Goal: Task Accomplishment & Management: Complete application form

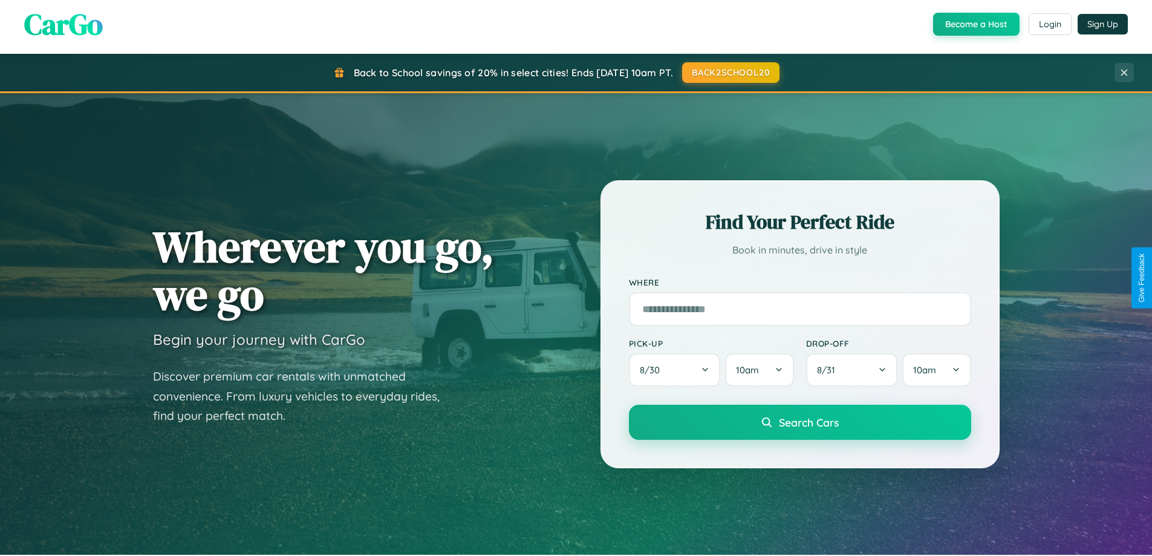
scroll to position [521, 0]
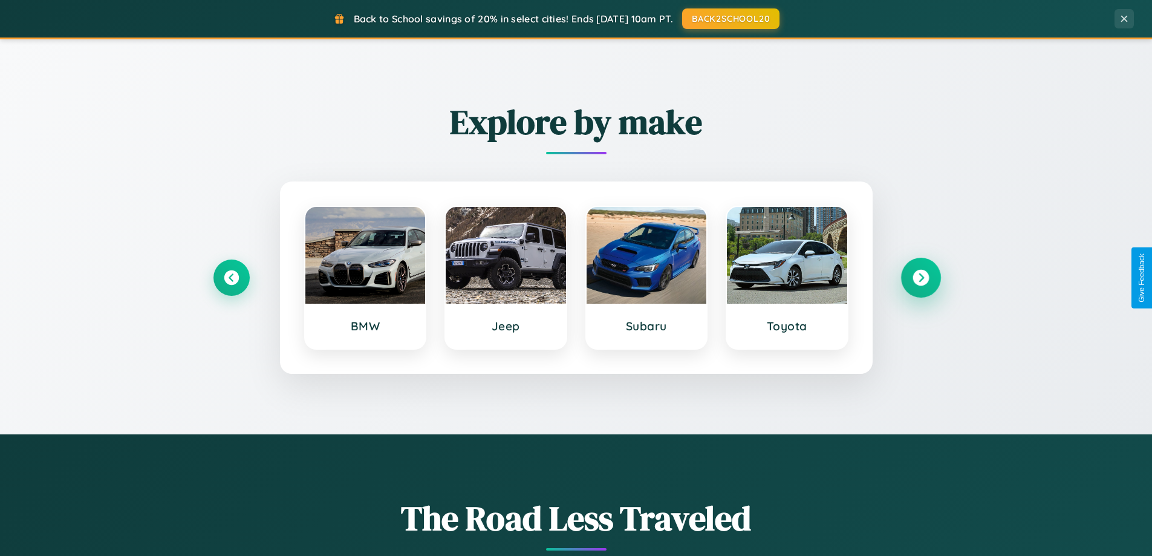
click at [920, 277] on icon at bounding box center [920, 278] width 16 height 16
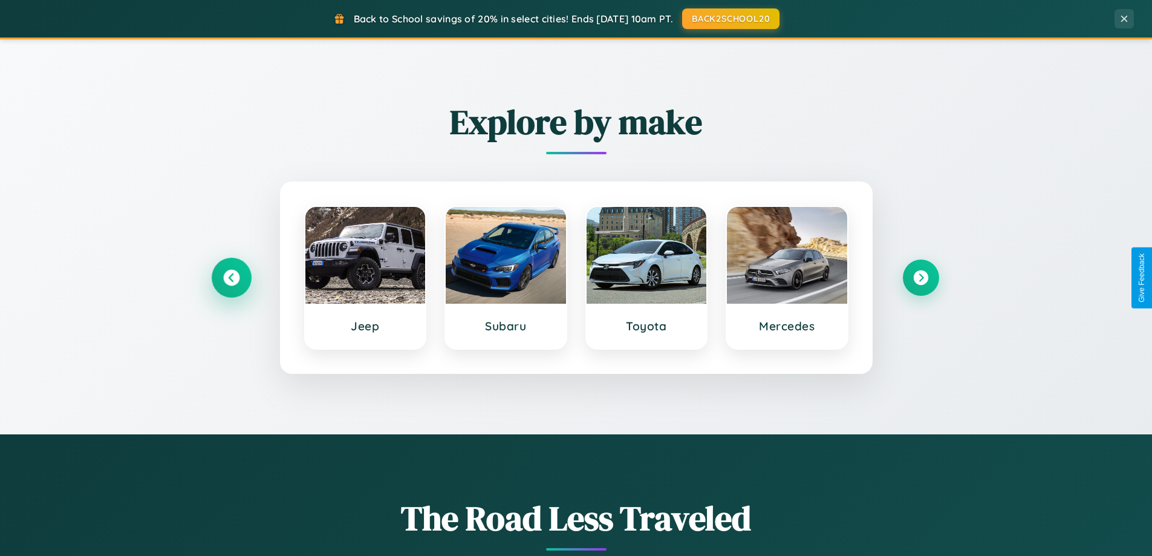
click at [231, 277] on icon at bounding box center [231, 278] width 16 height 16
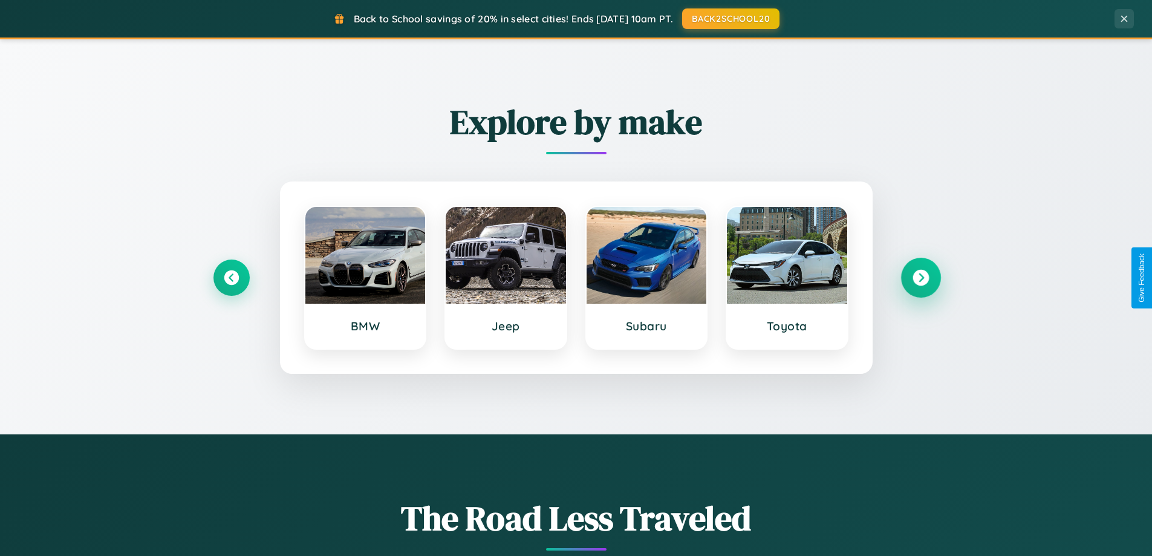
click at [920, 277] on icon at bounding box center [920, 278] width 16 height 16
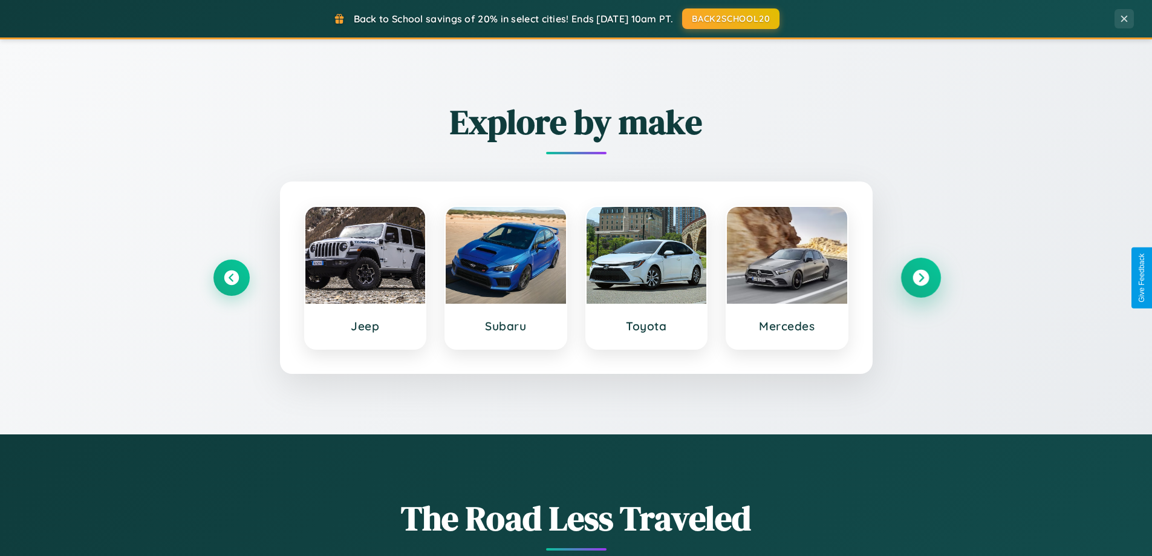
click at [920, 277] on icon at bounding box center [920, 278] width 16 height 16
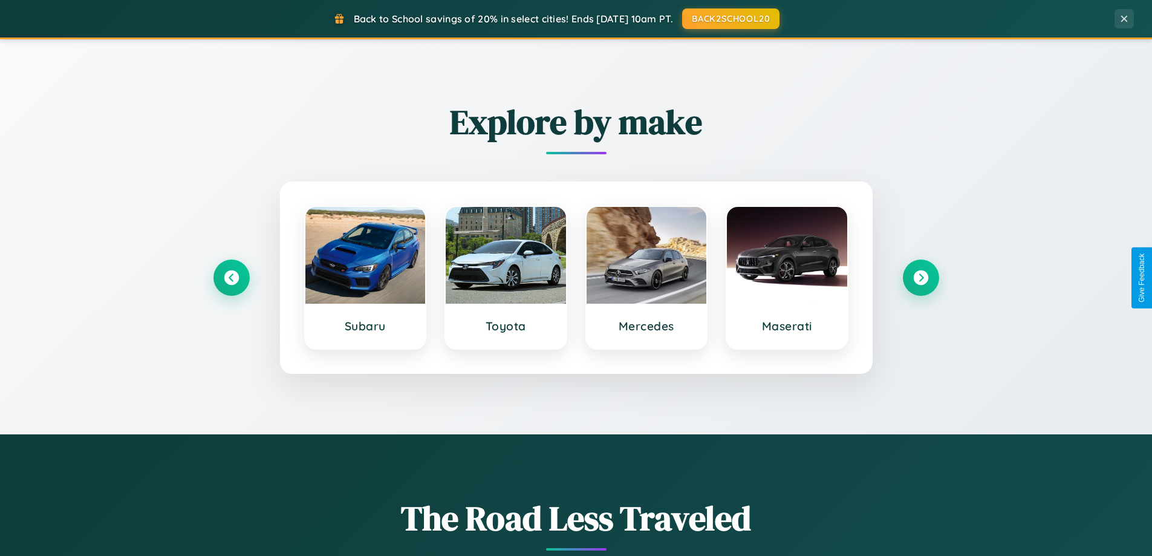
scroll to position [0, 0]
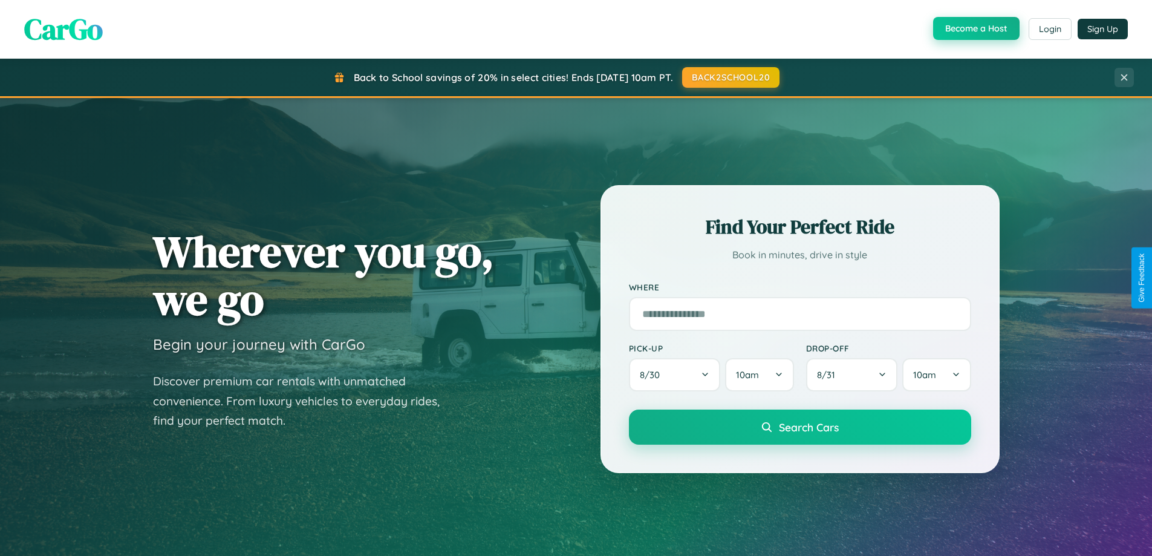
click at [974, 28] on button "Become a Host" at bounding box center [976, 28] width 86 height 23
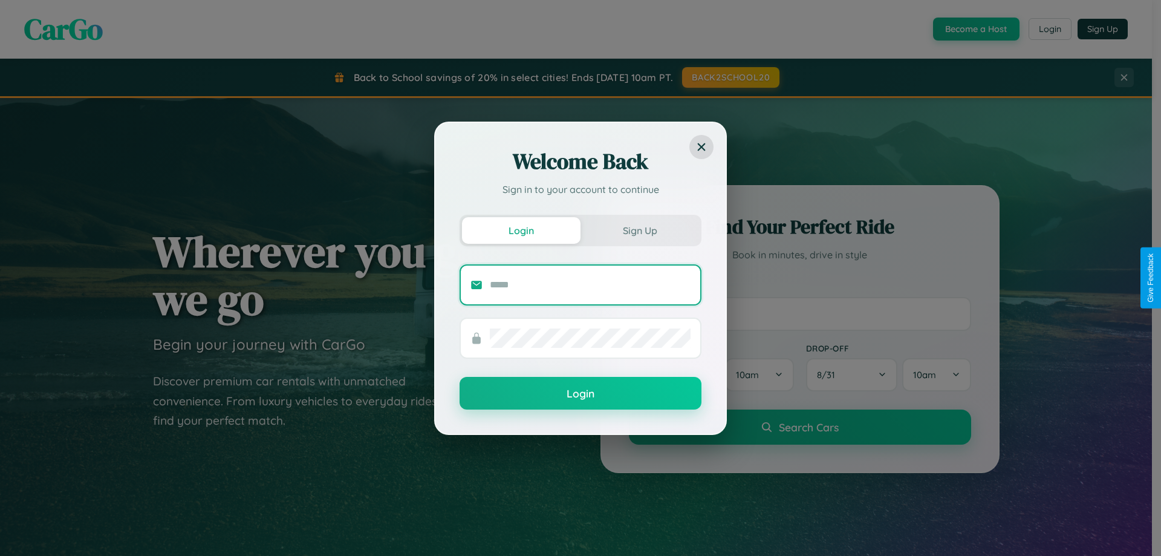
click at [590, 284] on input "text" at bounding box center [590, 284] width 201 height 19
type input "**********"
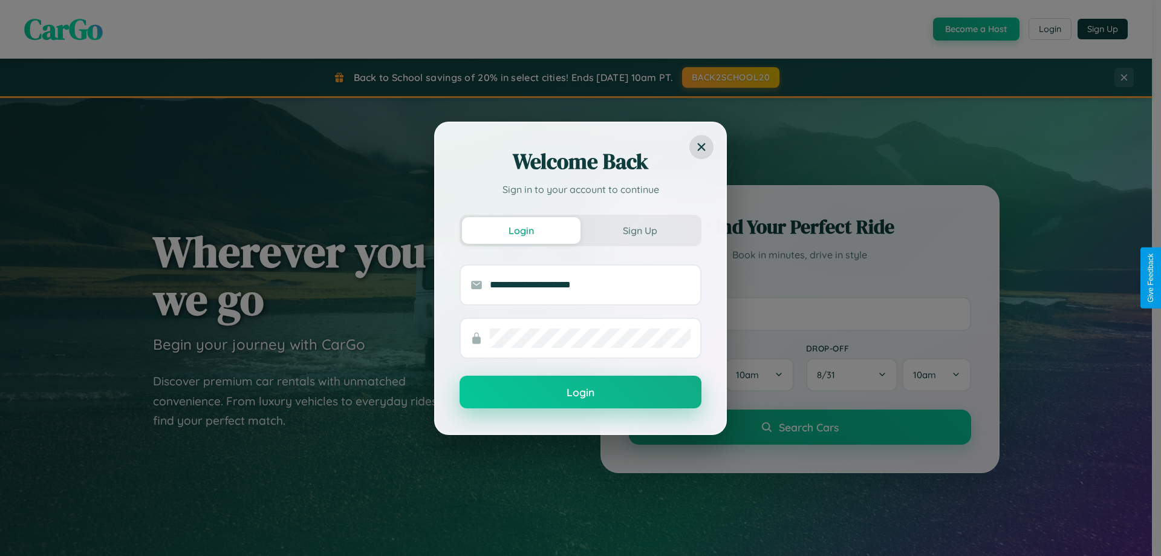
click at [580, 392] on button "Login" at bounding box center [580, 391] width 242 height 33
